Goal: Information Seeking & Learning: Learn about a topic

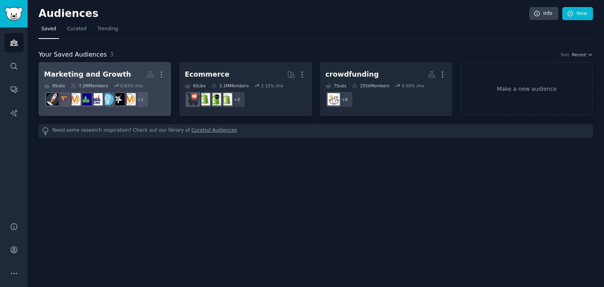
click at [122, 73] on h2 "Marketing and Growth More" at bounding box center [105, 75] width 122 height 14
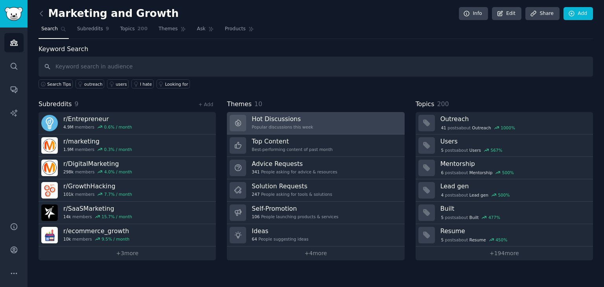
click at [338, 128] on link "Hot Discussions Popular discussions this week" at bounding box center [315, 123] width 177 height 22
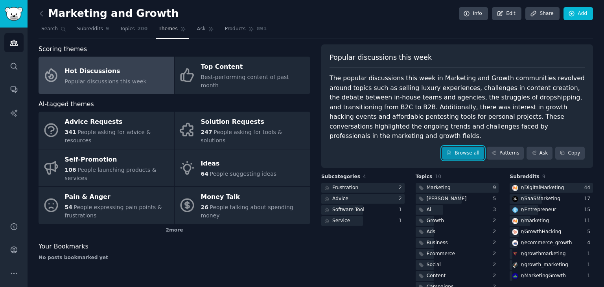
click at [467, 147] on link "Browse all" at bounding box center [463, 153] width 42 height 13
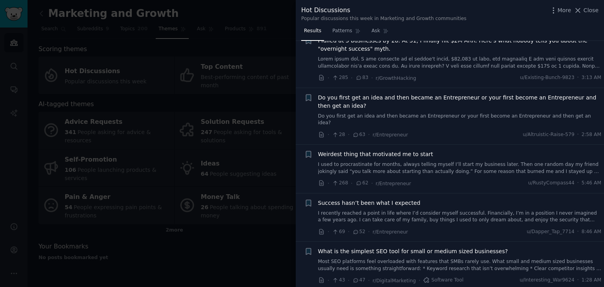
scroll to position [23, 0]
click at [322, 131] on icon at bounding box center [322, 133] width 4 height 5
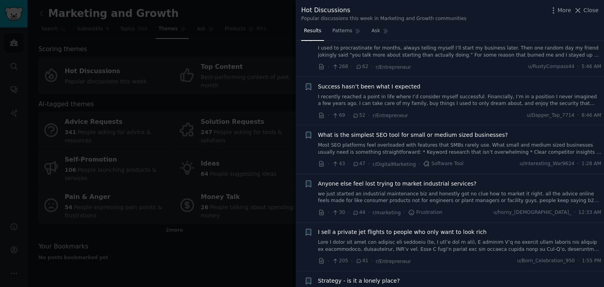
scroll to position [140, 0]
click at [322, 159] on icon at bounding box center [321, 162] width 7 height 7
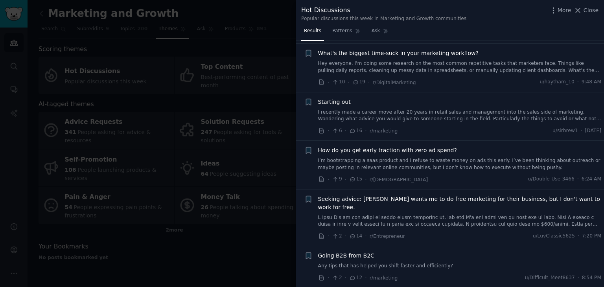
scroll to position [522, 0]
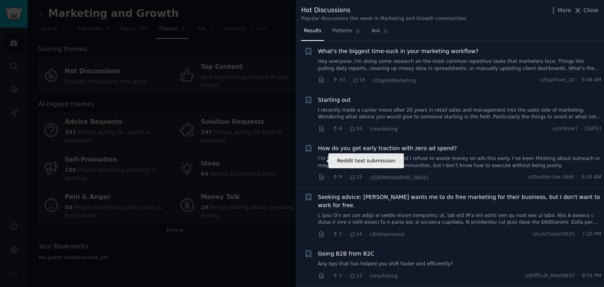
click at [321, 174] on icon at bounding box center [321, 177] width 7 height 7
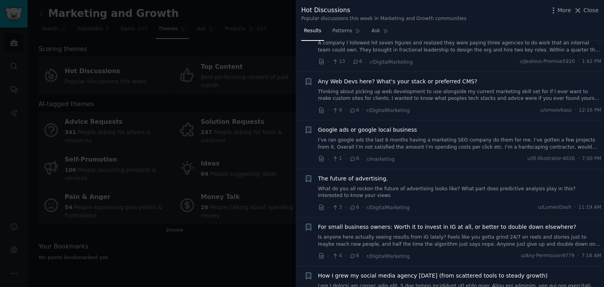
scroll to position [1108, 0]
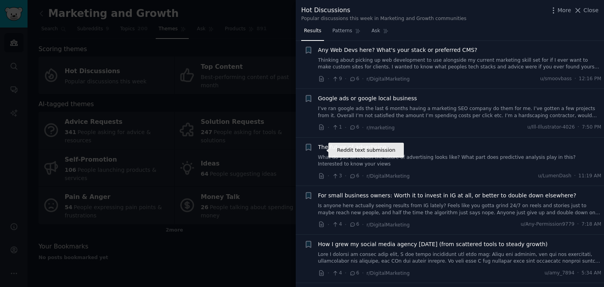
click at [323, 173] on icon at bounding box center [321, 176] width 7 height 7
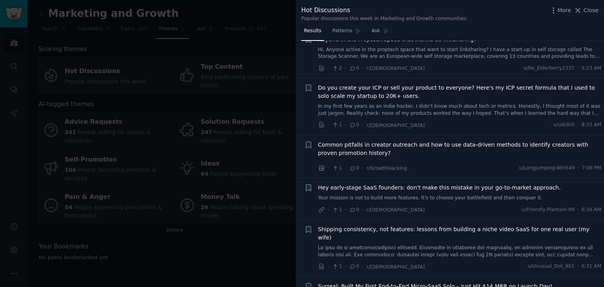
scroll to position [4358, 0]
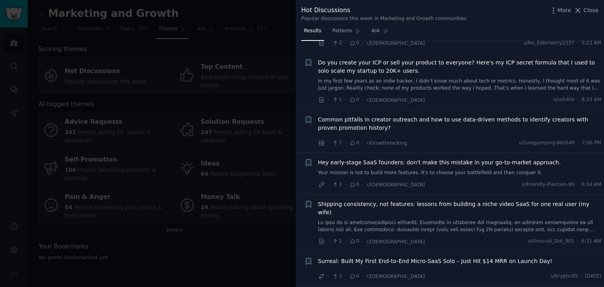
click at [41, 15] on div at bounding box center [302, 143] width 604 height 287
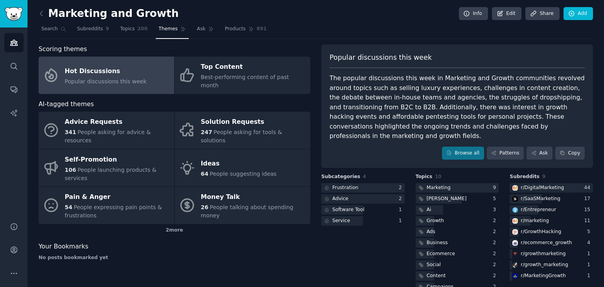
click at [41, 15] on icon at bounding box center [41, 13] width 8 height 8
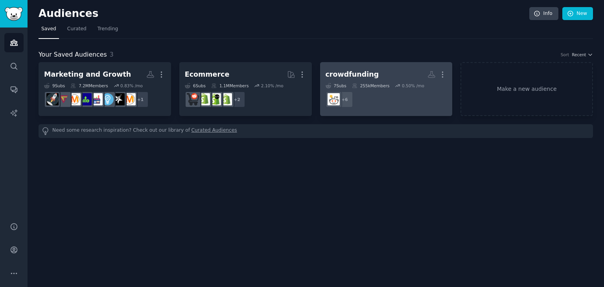
click at [355, 66] on link "crowdfunding More 7 Sub s 255k Members 0.50 % /mo + 6" at bounding box center [386, 89] width 133 height 54
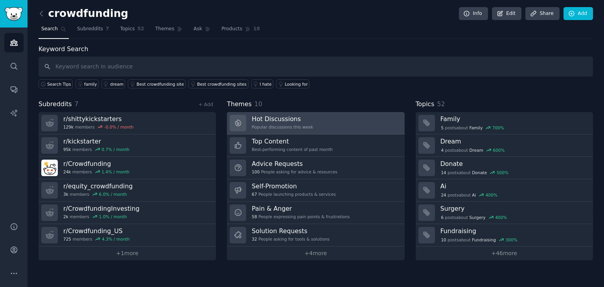
click at [276, 119] on h3 "Hot Discussions" at bounding box center [282, 119] width 61 height 8
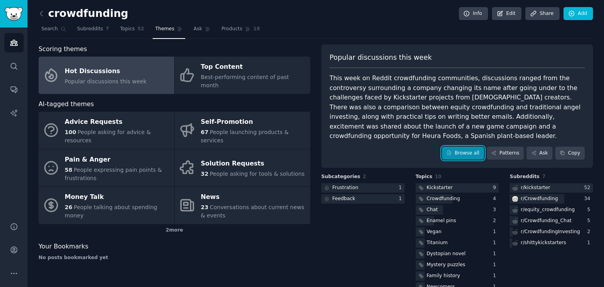
click at [455, 149] on link "Browse all" at bounding box center [463, 153] width 42 height 13
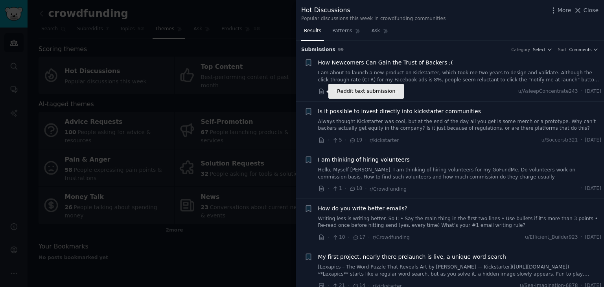
click at [318, 93] on icon at bounding box center [321, 91] width 7 height 7
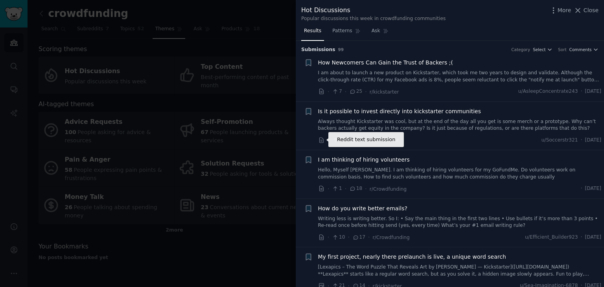
click at [320, 140] on icon at bounding box center [321, 140] width 7 height 7
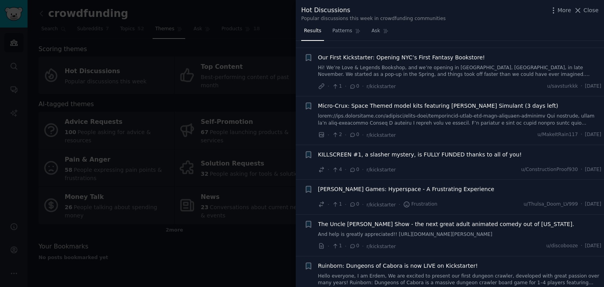
scroll to position [4408, 0]
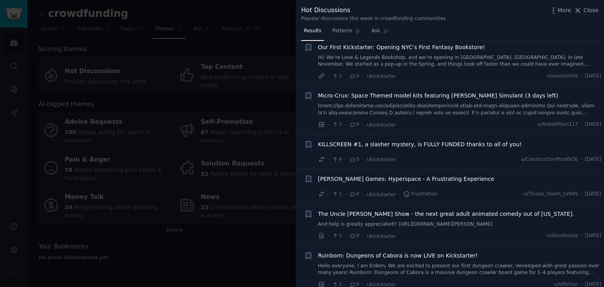
click at [200, 243] on div at bounding box center [302, 143] width 604 height 287
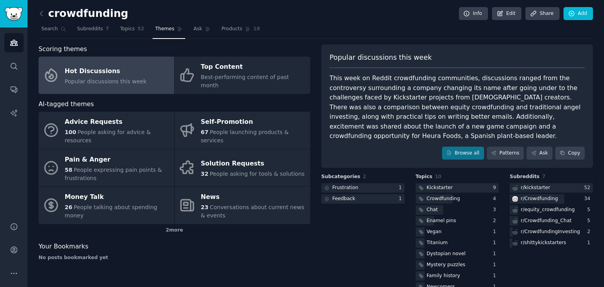
click at [37, 13] on div "crowdfunding Info Edit Share Add Search Subreddits 7 Topics 52 Themes Ask Produ…" at bounding box center [316, 152] width 577 height 305
click at [42, 15] on icon at bounding box center [41, 13] width 8 height 8
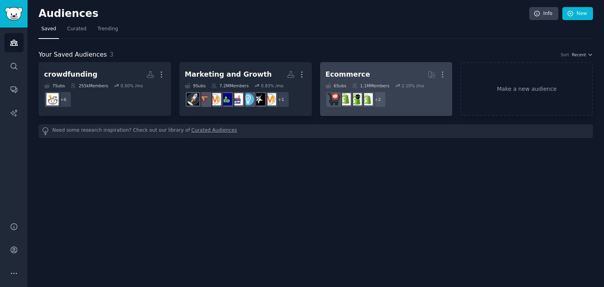
click at [387, 76] on h2 "Ecommerce More" at bounding box center [387, 75] width 122 height 14
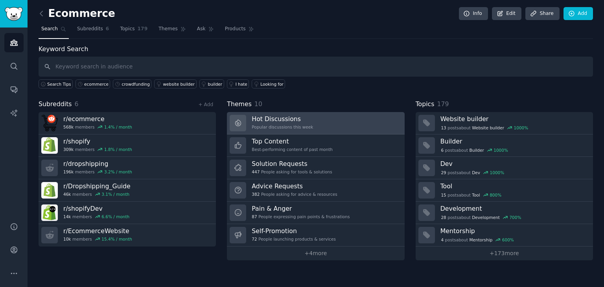
click at [319, 128] on link "Hot Discussions Popular discussions this week" at bounding box center [315, 123] width 177 height 22
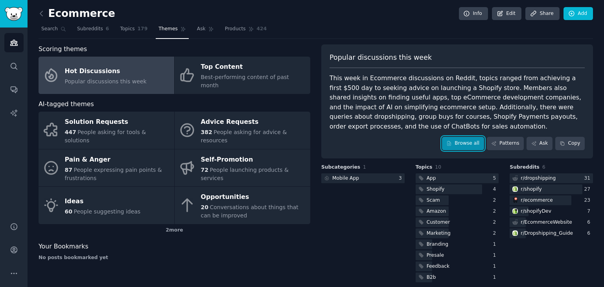
click at [470, 144] on link "Browse all" at bounding box center [463, 143] width 42 height 13
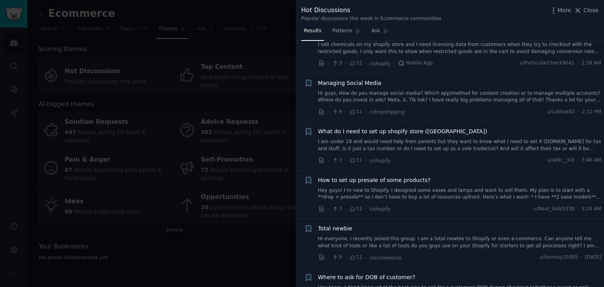
scroll to position [807, 0]
click at [321, 109] on icon at bounding box center [322, 111] width 4 height 5
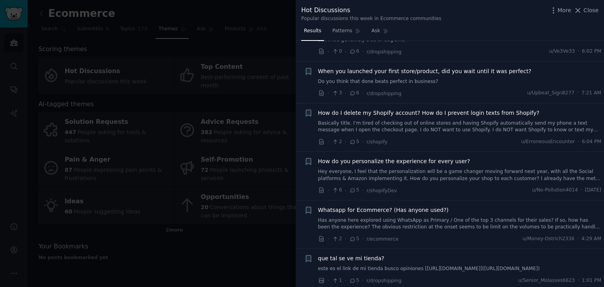
scroll to position [1873, 0]
click at [321, 187] on icon at bounding box center [321, 190] width 7 height 7
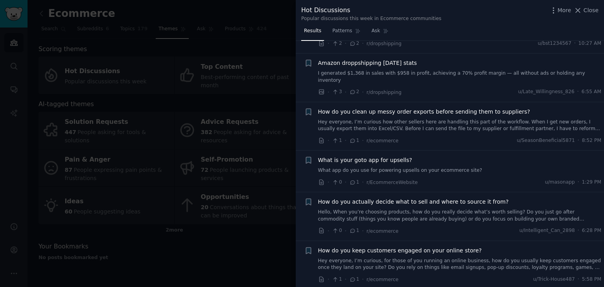
scroll to position [3187, 0]
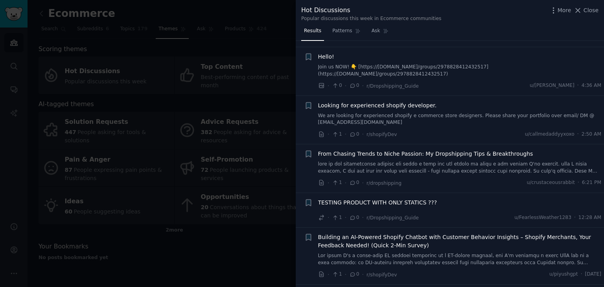
scroll to position [4434, 0]
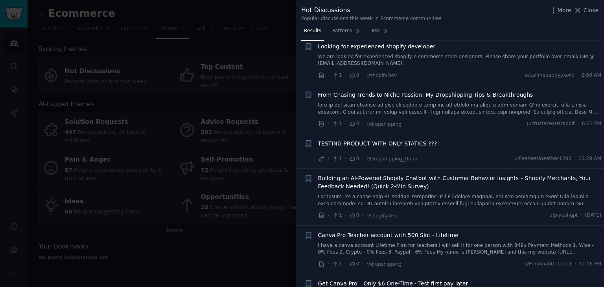
click at [239, 253] on div at bounding box center [302, 143] width 604 height 287
